Goal: Task Accomplishment & Management: Use online tool/utility

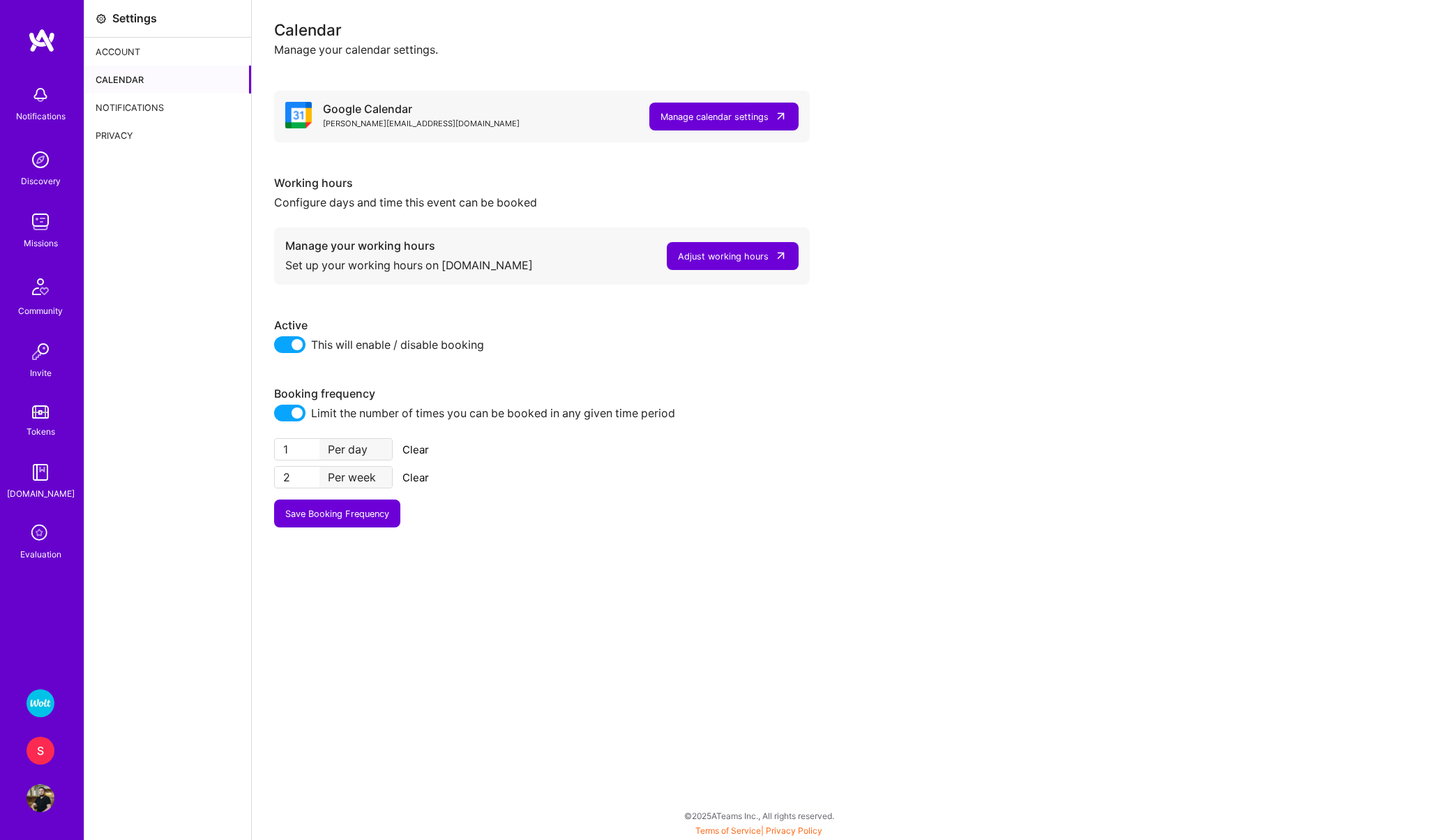
click at [37, 691] on img at bounding box center [40, 703] width 28 height 28
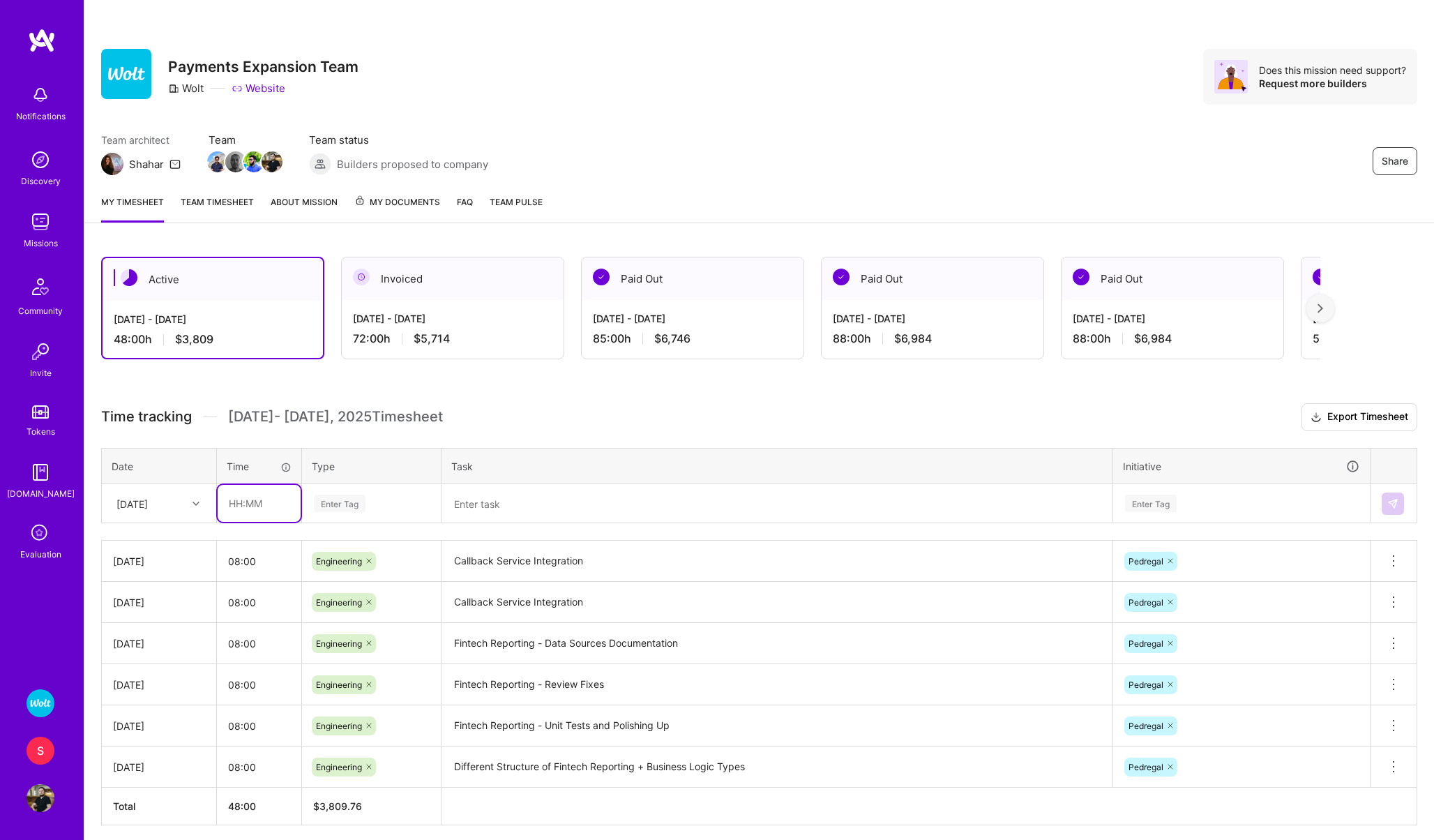
click at [253, 507] on input "text" at bounding box center [258, 504] width 83 height 37
type input "08:00"
click at [326, 513] on div "Enter Tag" at bounding box center [371, 504] width 138 height 36
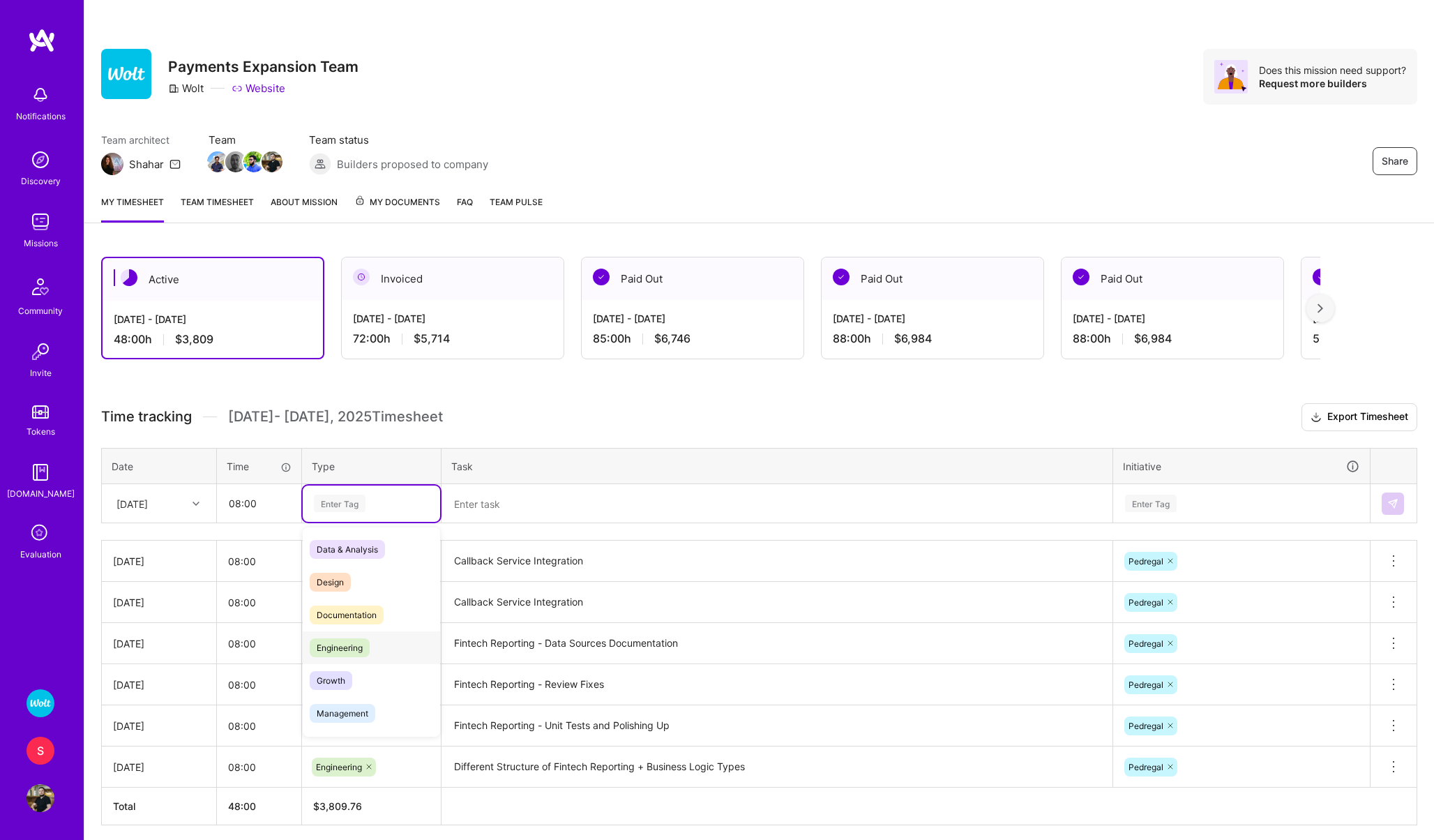
click at [329, 638] on span "Engineering" at bounding box center [340, 647] width 60 height 19
click at [469, 502] on textarea at bounding box center [777, 504] width 668 height 36
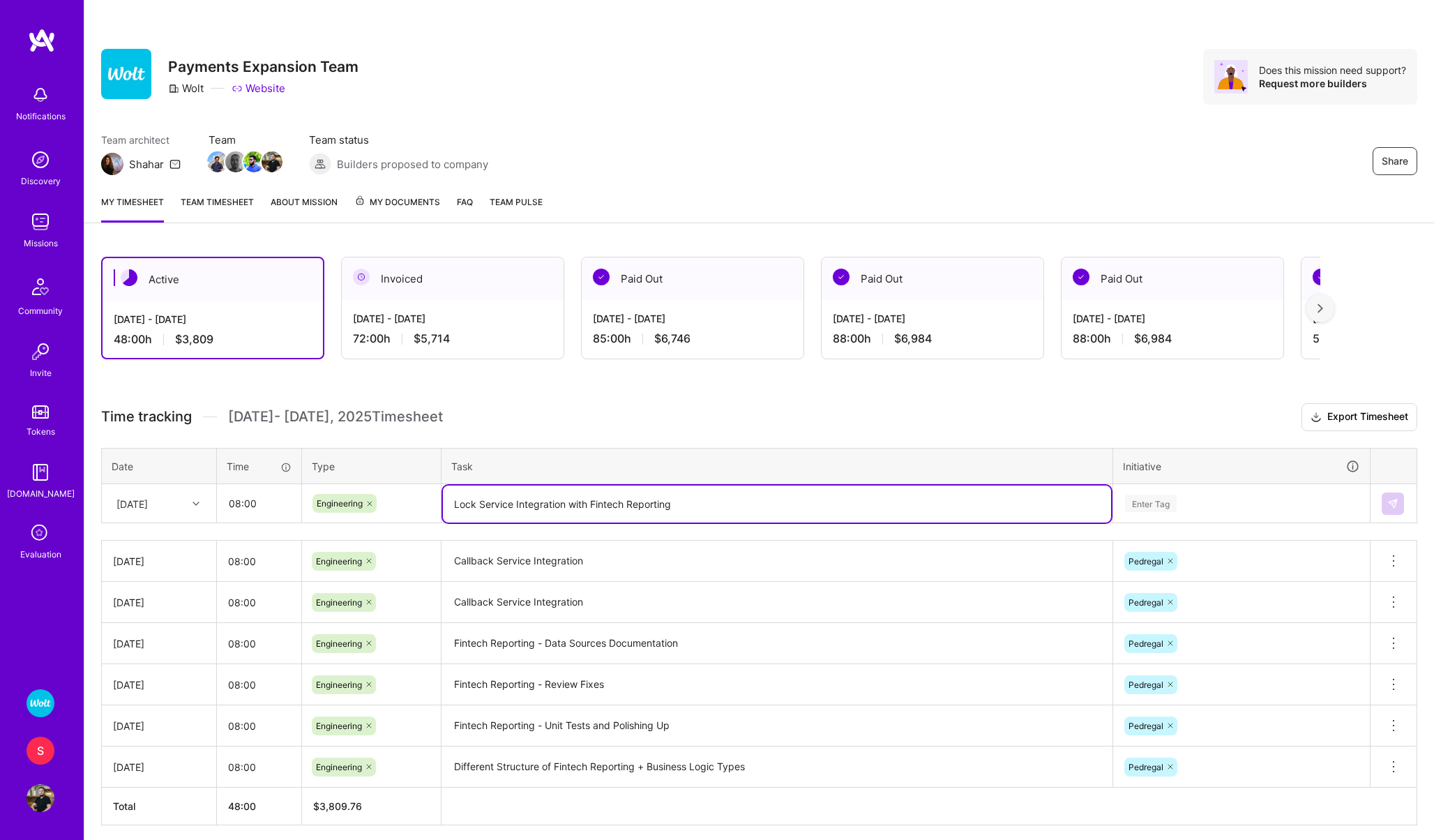
type textarea "Lock Service Integration with Fintech Reporting"
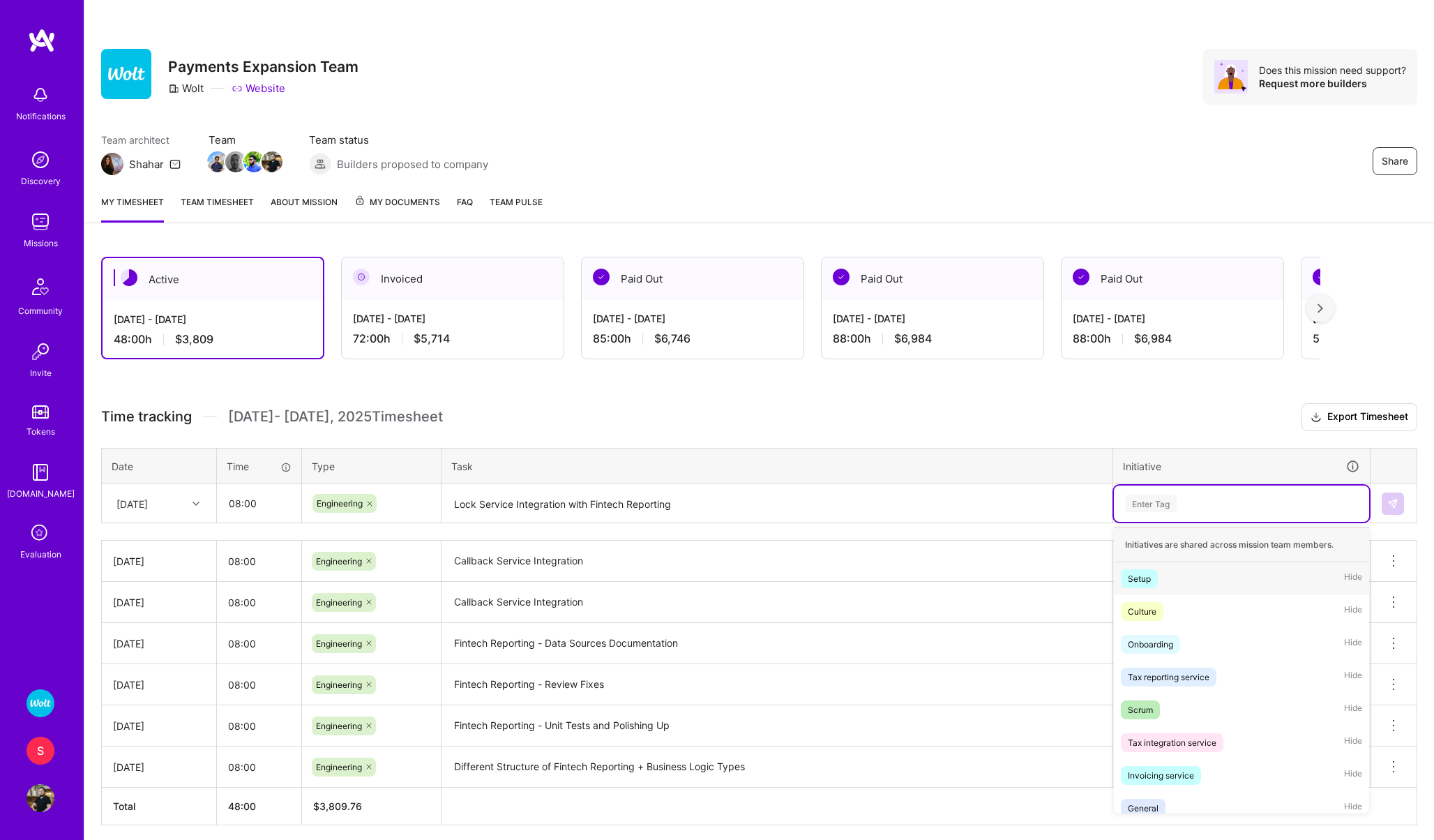
click at [1155, 501] on div "Enter Tag" at bounding box center [1151, 504] width 52 height 22
type input "pedr"
click at [1145, 572] on div "Pedregal" at bounding box center [1145, 579] width 35 height 15
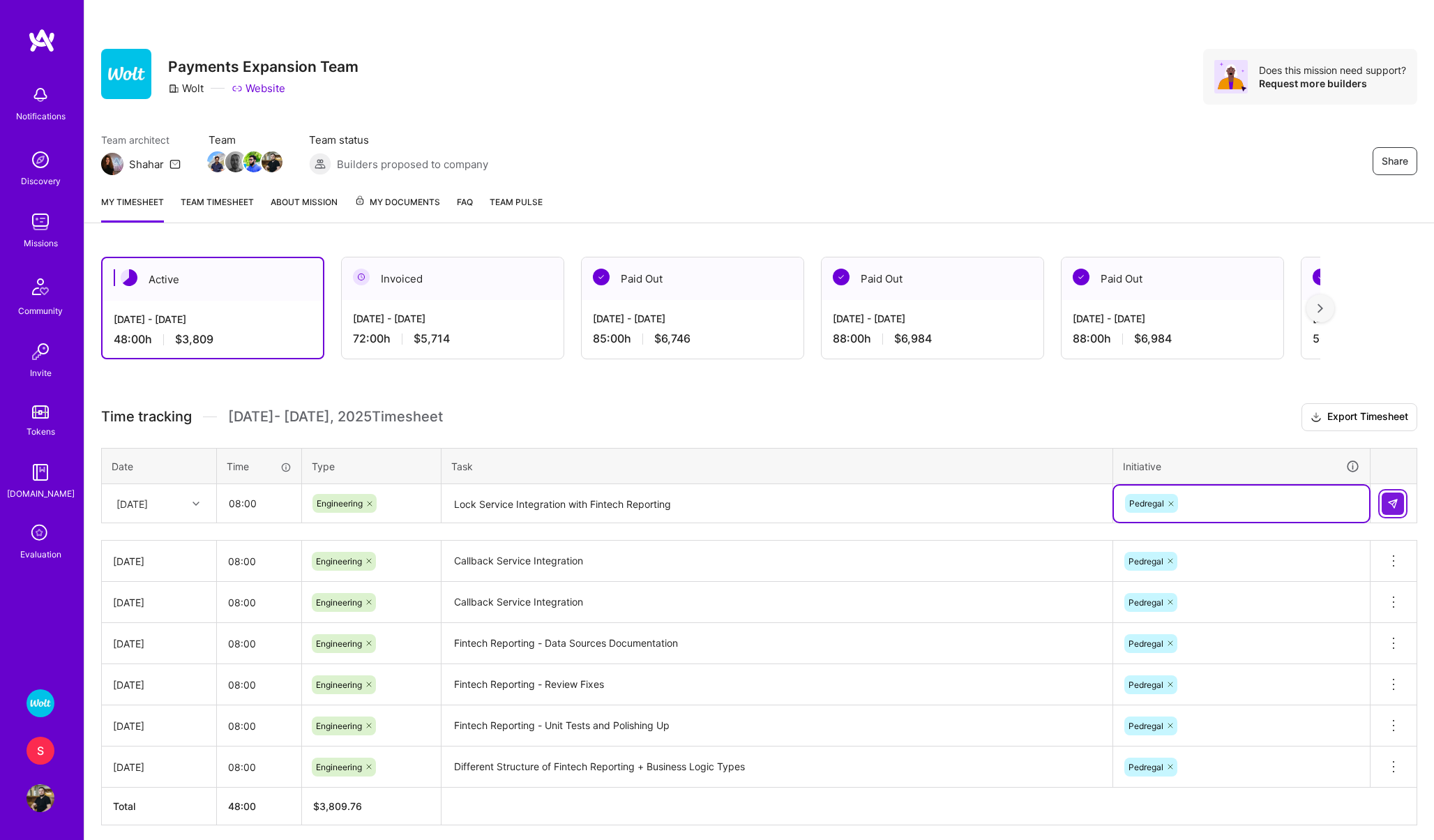
click at [1392, 504] on img at bounding box center [1393, 504] width 11 height 11
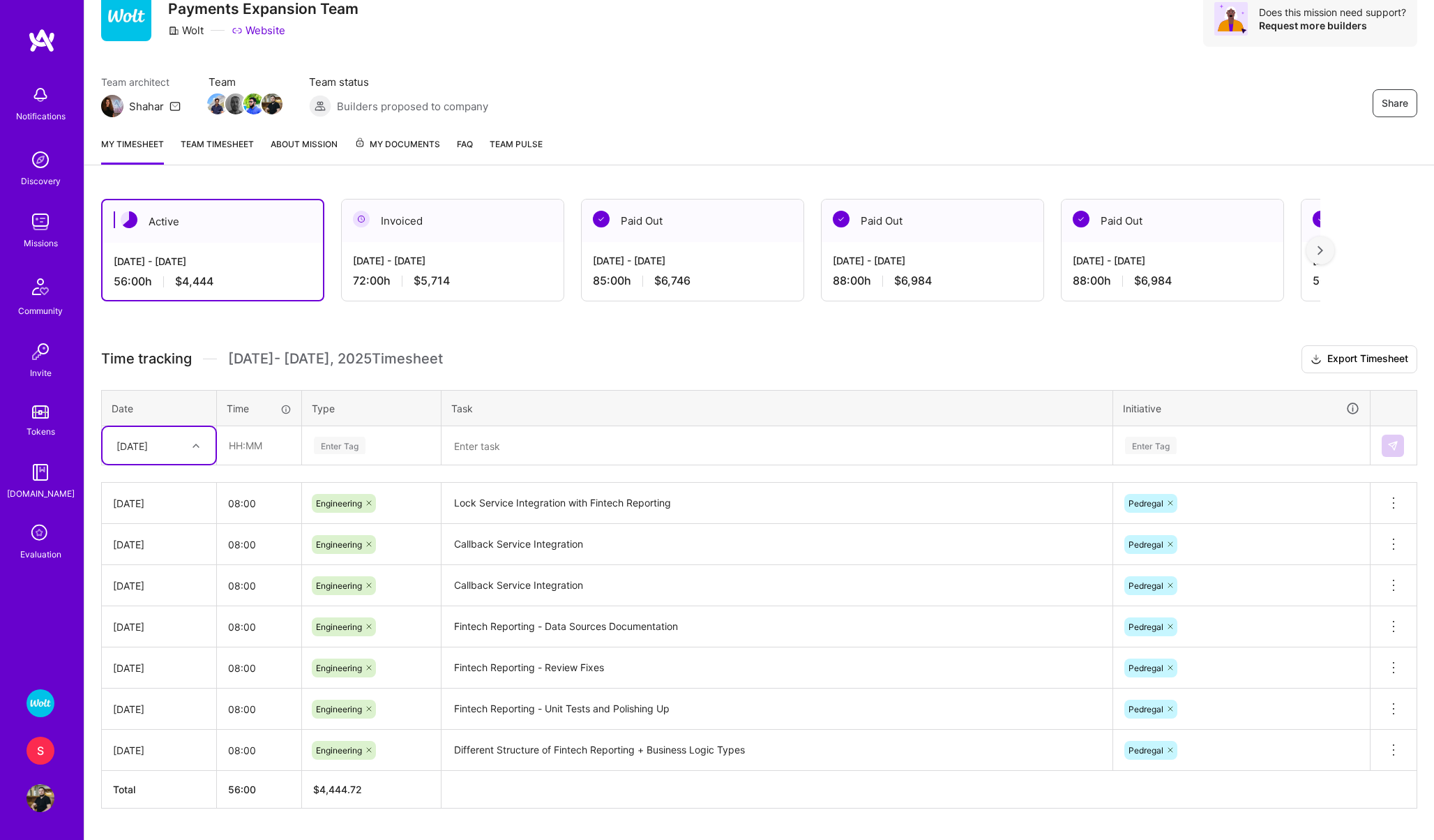
scroll to position [94, 0]
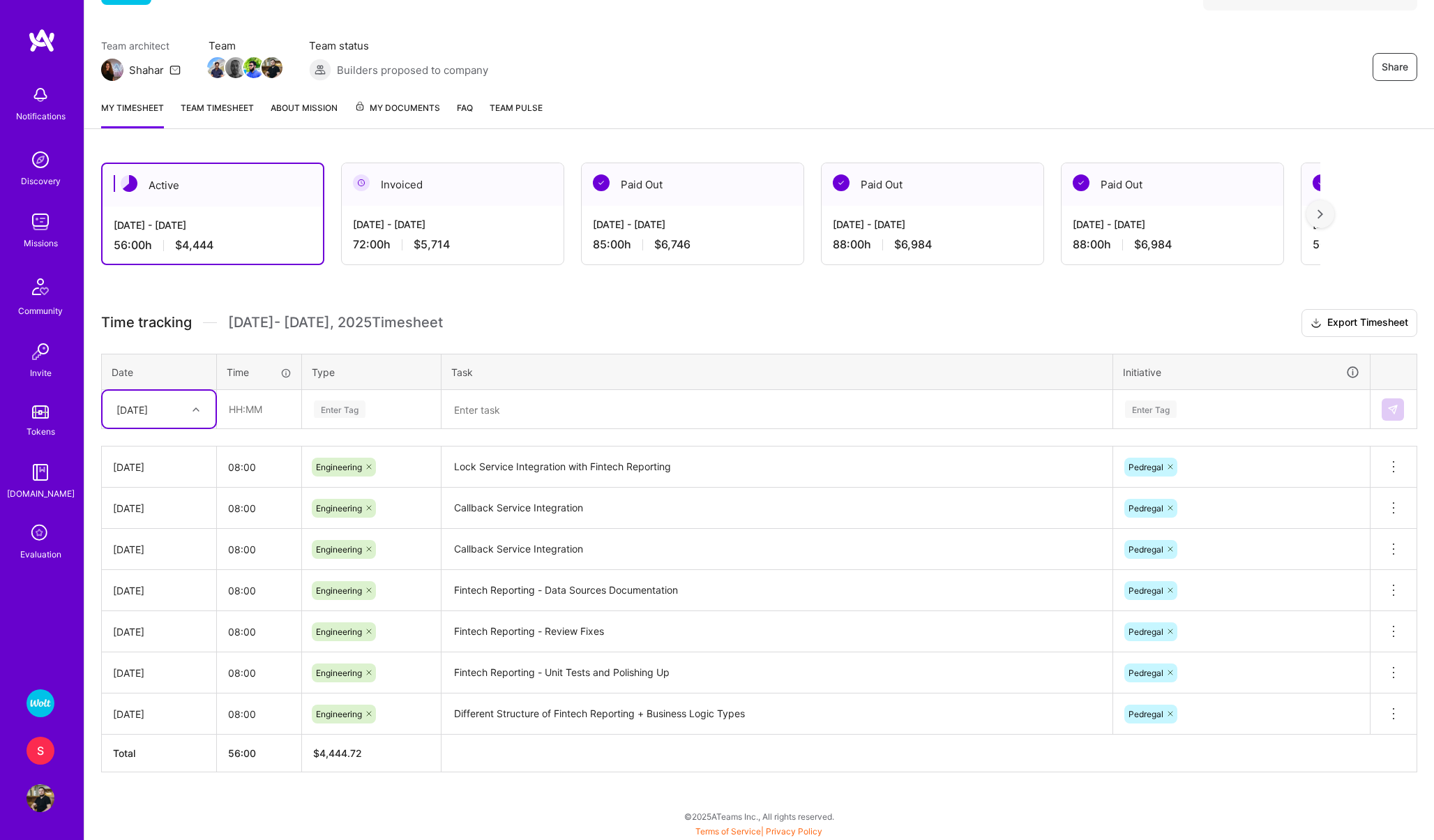
click at [38, 739] on div "S" at bounding box center [40, 750] width 28 height 28
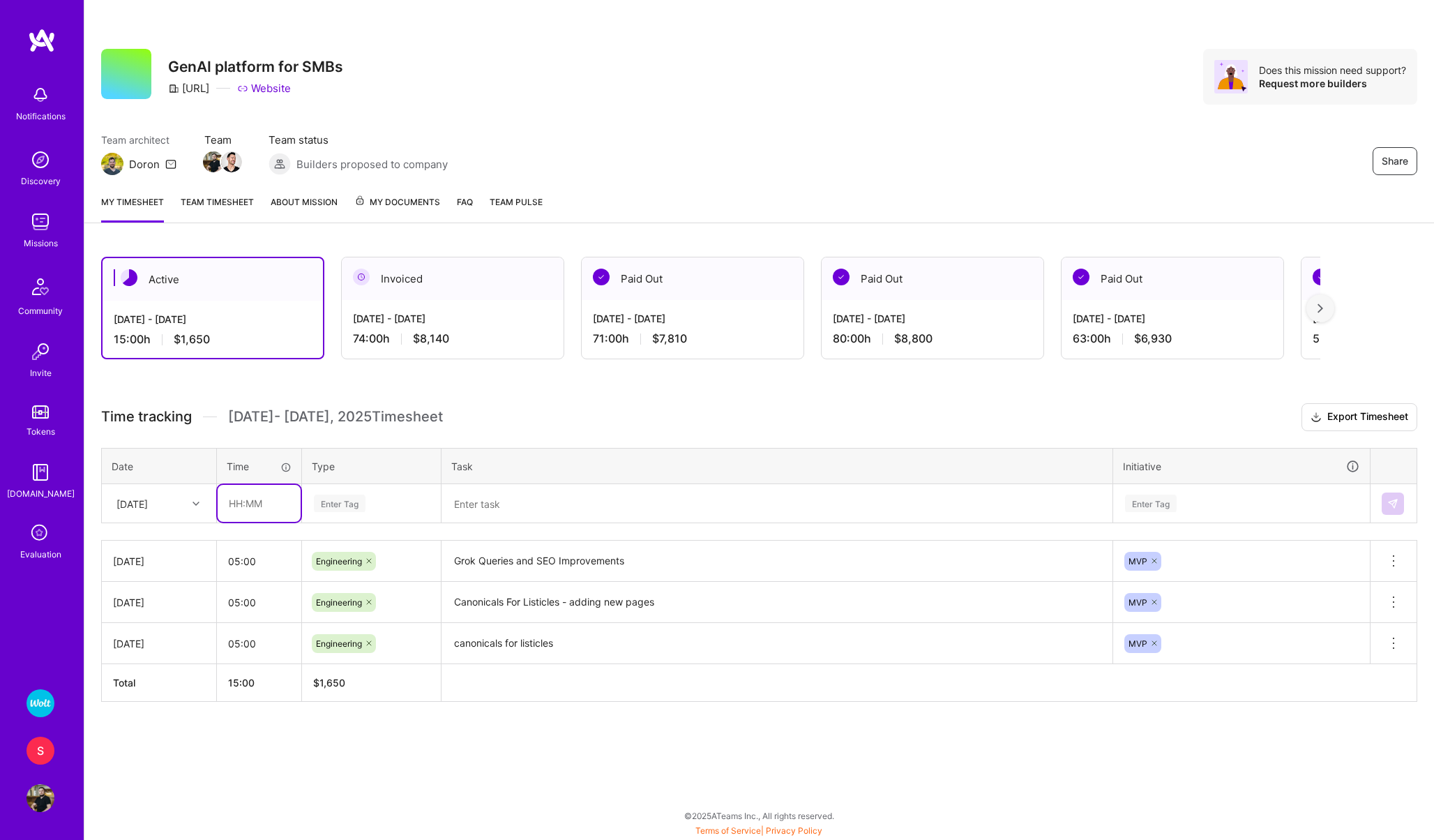
click at [242, 504] on input "text" at bounding box center [258, 504] width 83 height 37
type input "05:00"
click at [324, 500] on div "Enter Tag" at bounding box center [340, 504] width 52 height 22
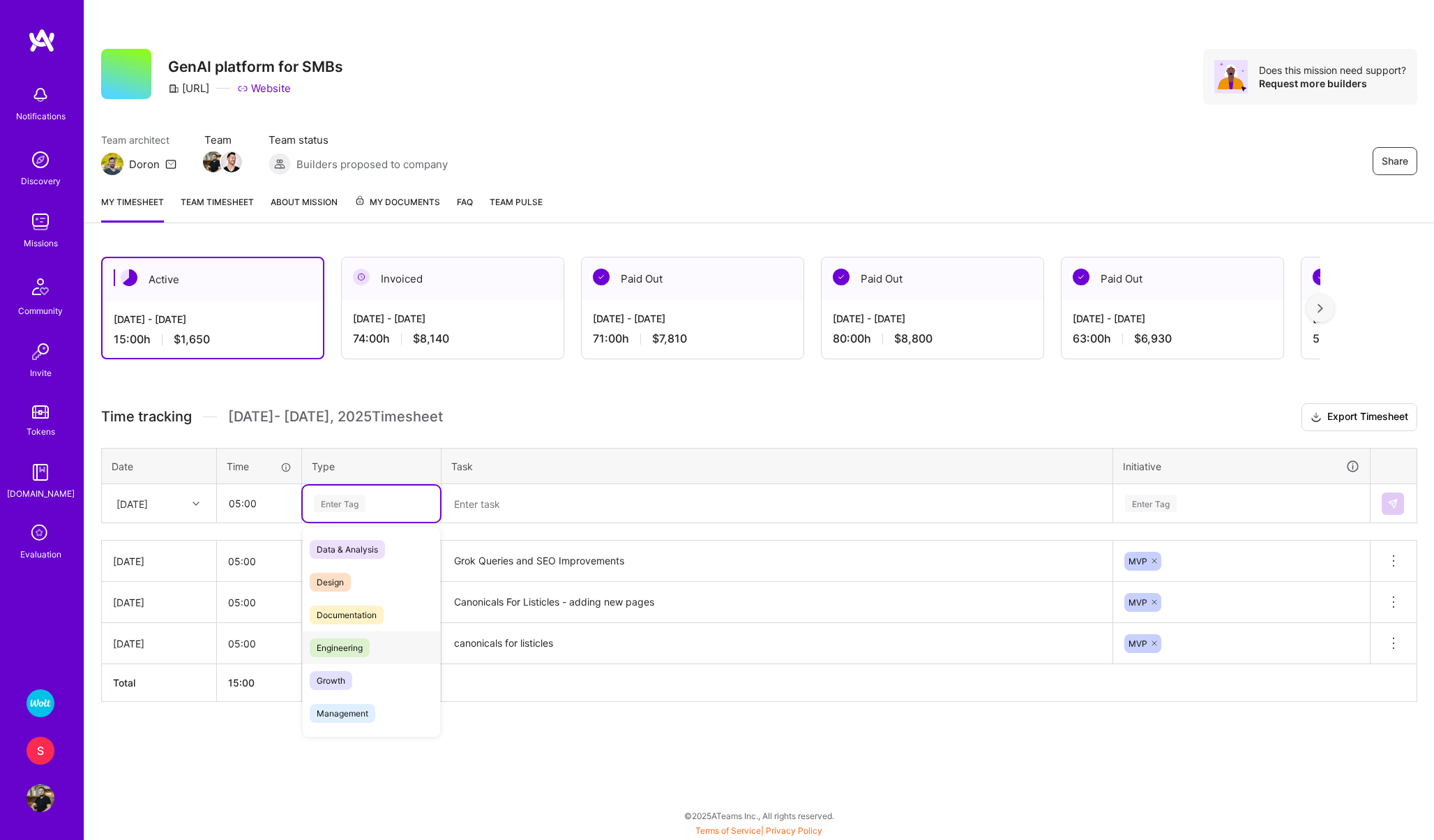
click at [350, 653] on span "Engineering" at bounding box center [340, 647] width 60 height 19
click at [508, 506] on textarea at bounding box center [777, 504] width 668 height 36
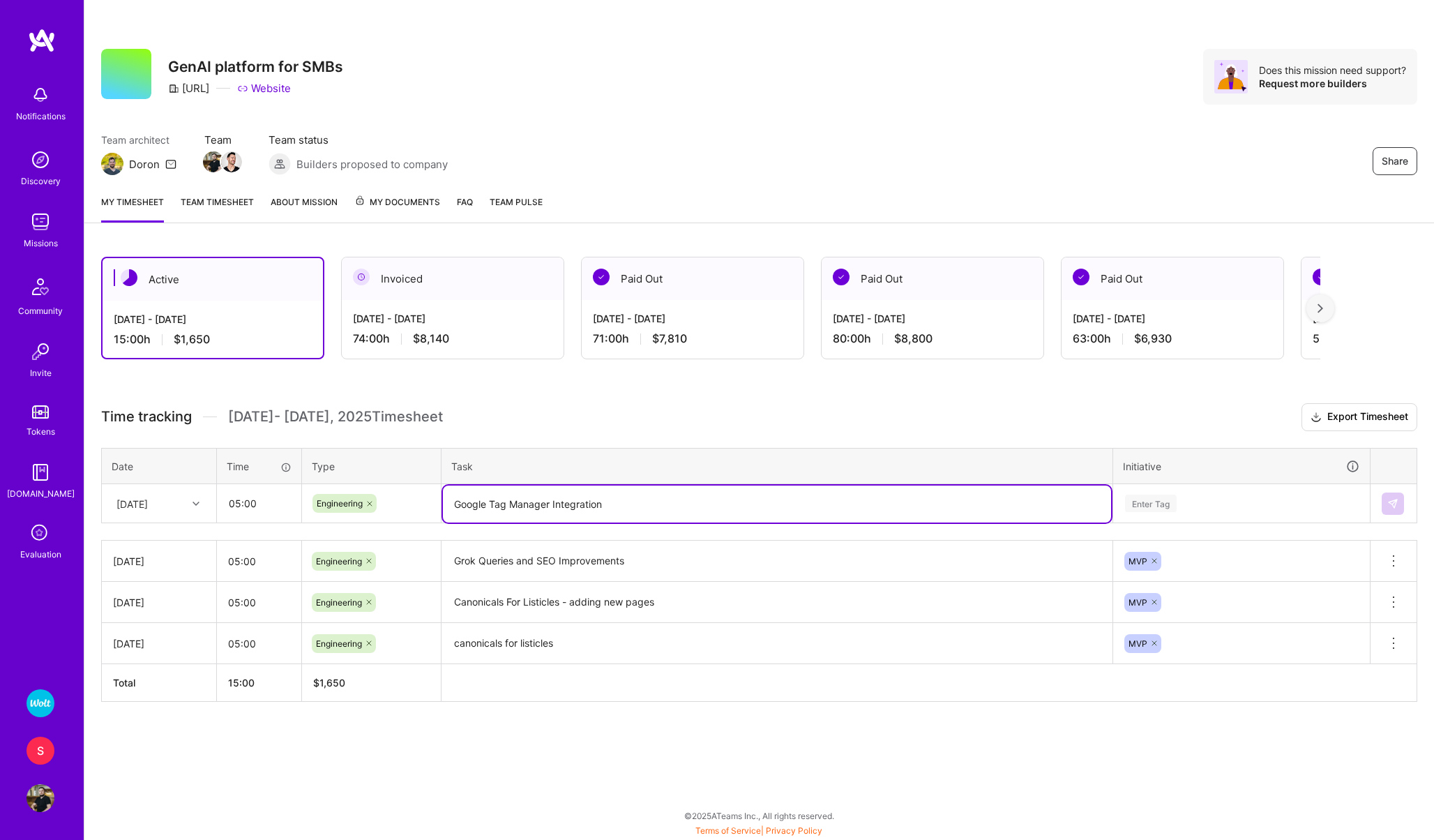
type textarea "Google Tag Manager Integration"
click at [1163, 500] on div "Enter Tag" at bounding box center [1151, 504] width 52 height 22
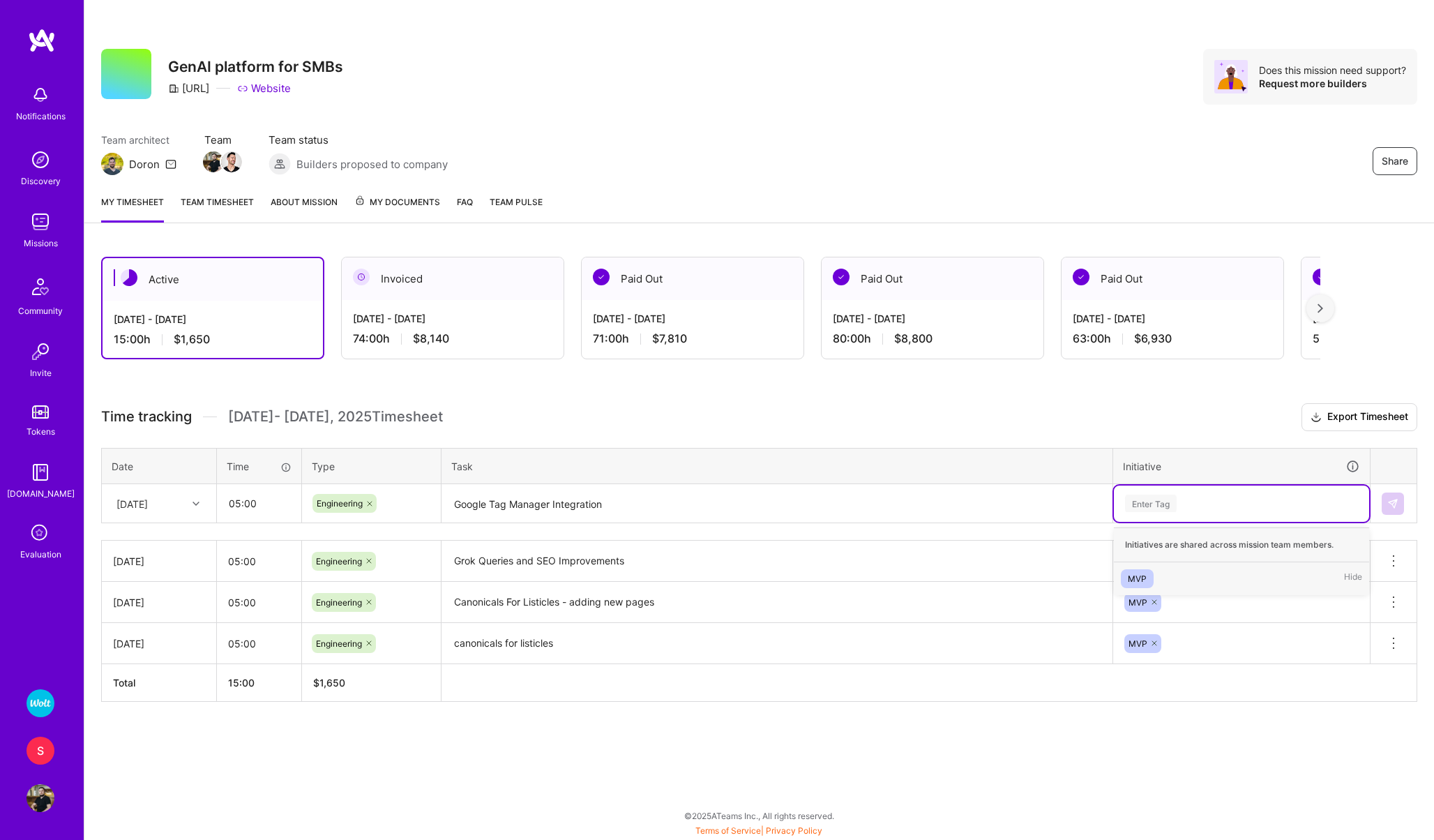
click at [1133, 580] on div "MVP" at bounding box center [1137, 579] width 19 height 15
click at [1398, 498] on img at bounding box center [1393, 504] width 11 height 11
